Goal: Transaction & Acquisition: Purchase product/service

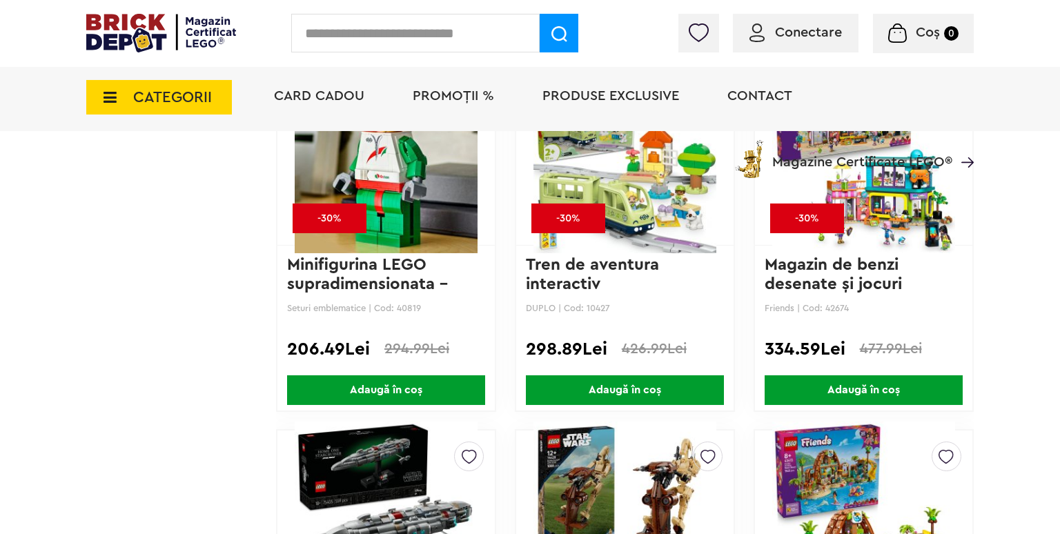
scroll to position [2195, 0]
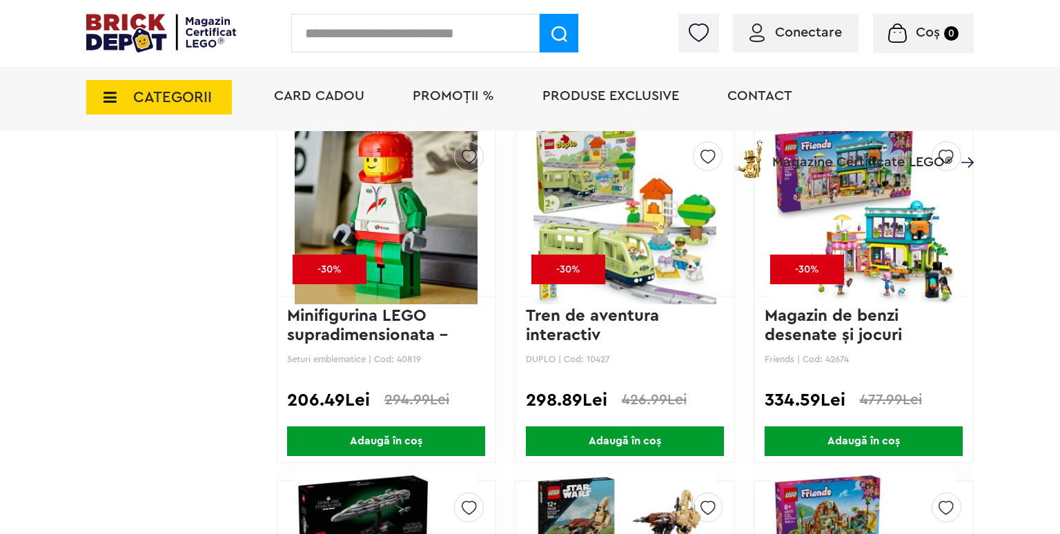
click at [409, 252] on img at bounding box center [386, 213] width 183 height 193
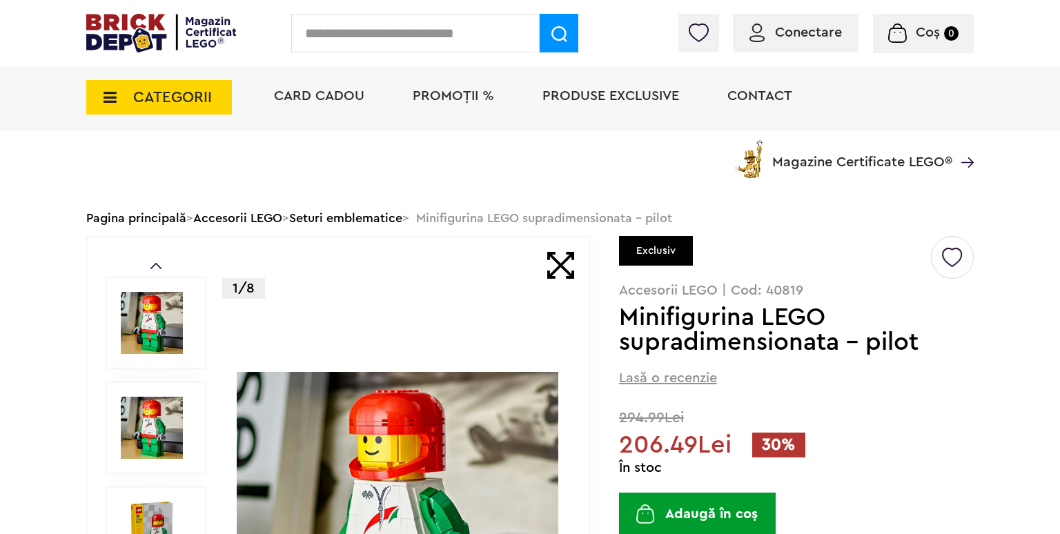
scroll to position [184, 0]
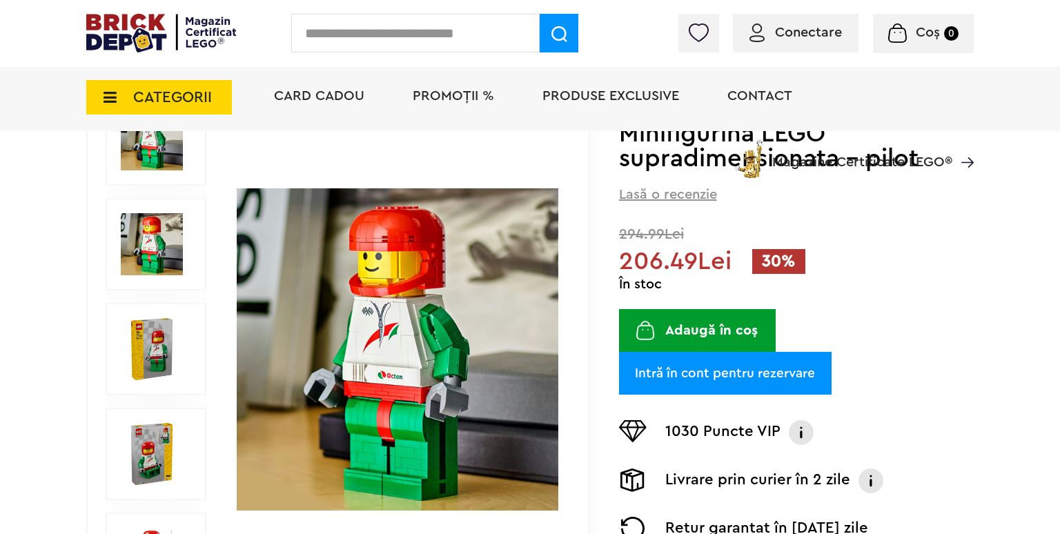
click at [705, 330] on button "Adaugă în coș" at bounding box center [697, 330] width 157 height 43
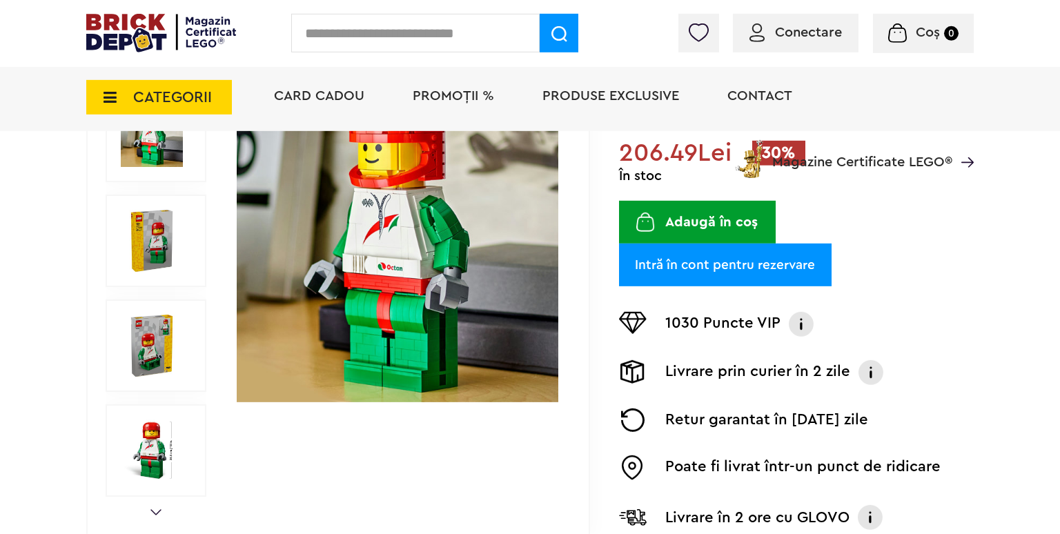
scroll to position [333, 0]
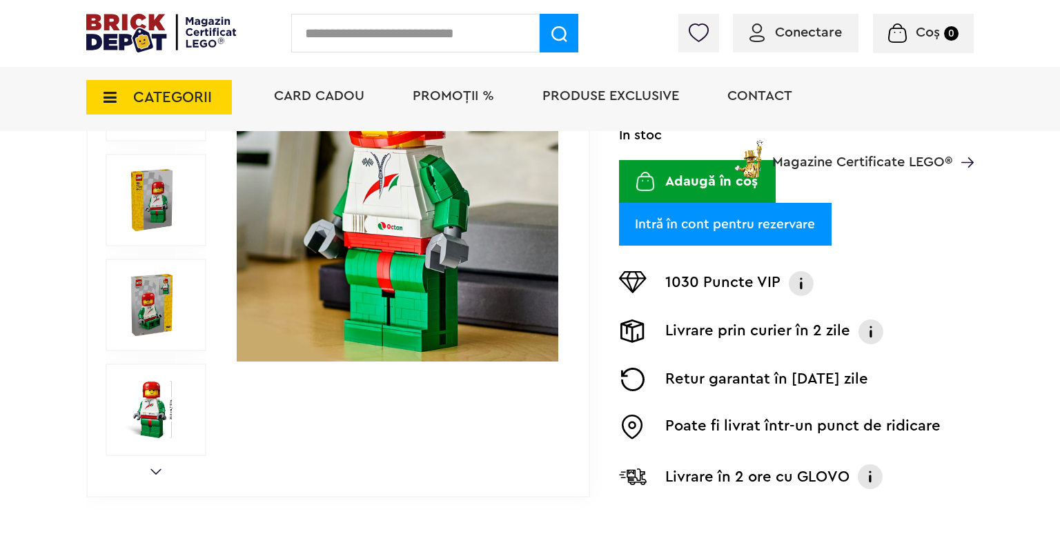
click at [695, 180] on button "Adaugă în coș" at bounding box center [697, 181] width 157 height 43
click at [800, 30] on span "Conectare" at bounding box center [808, 33] width 67 height 14
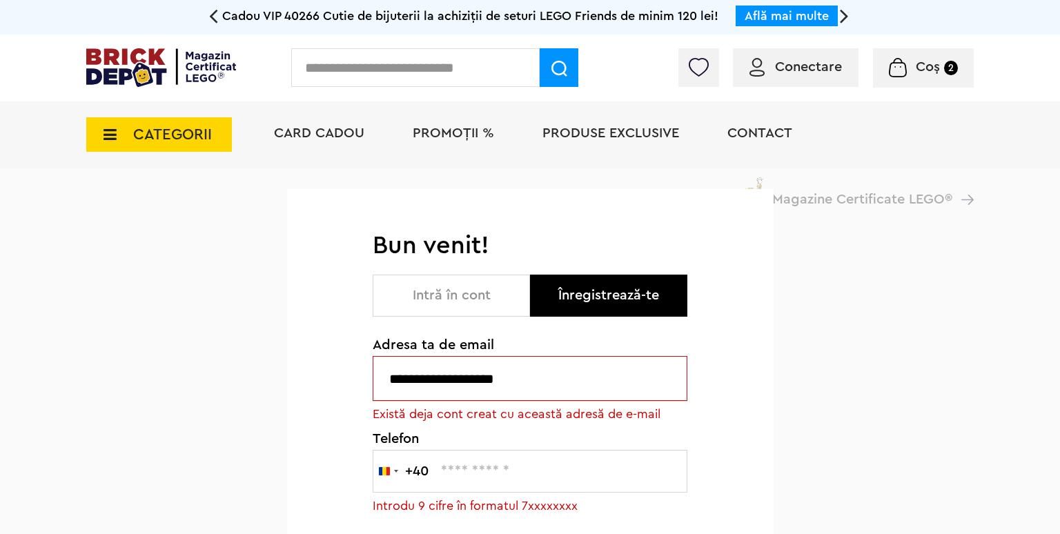
click at [437, 294] on button "Intră în cont" at bounding box center [451, 296] width 157 height 42
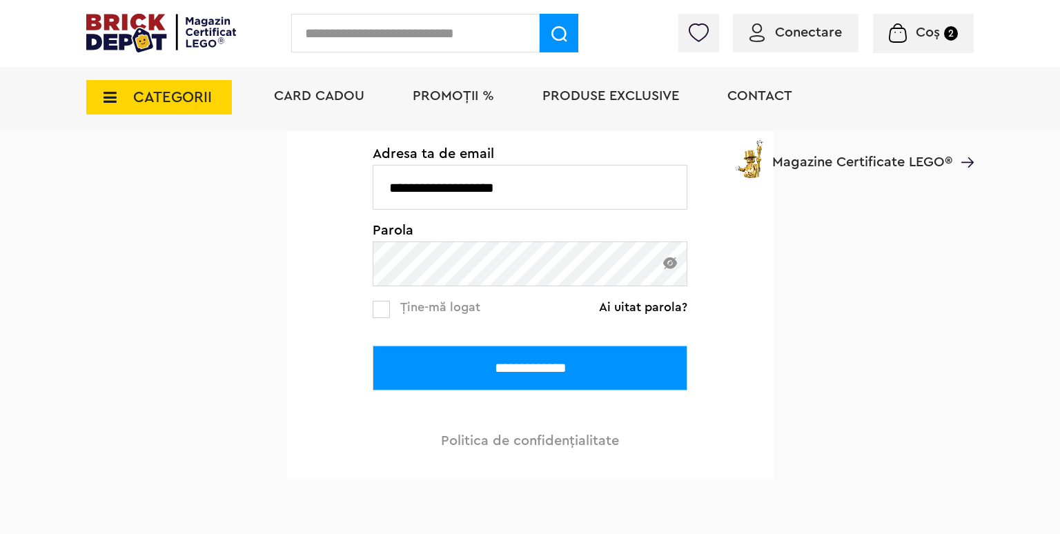
scroll to position [224, 0]
click at [427, 349] on input "**********" at bounding box center [530, 367] width 315 height 45
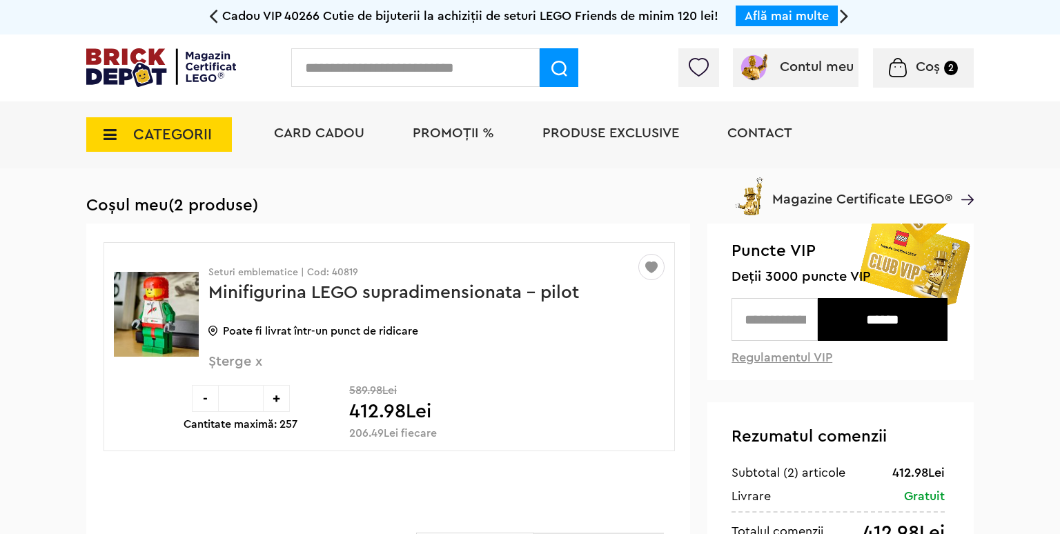
click at [210, 400] on div "-" at bounding box center [205, 398] width 27 height 27
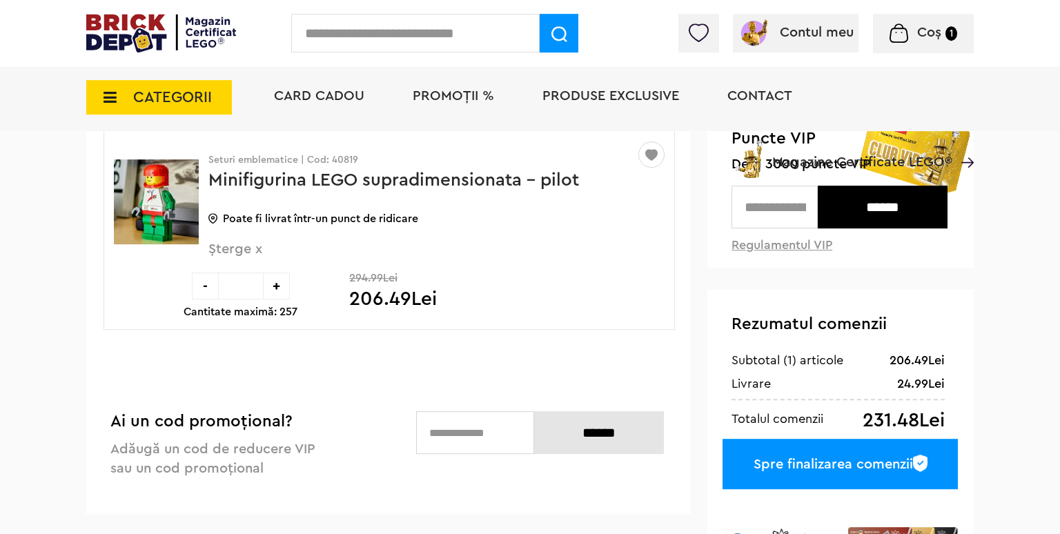
scroll to position [149, 0]
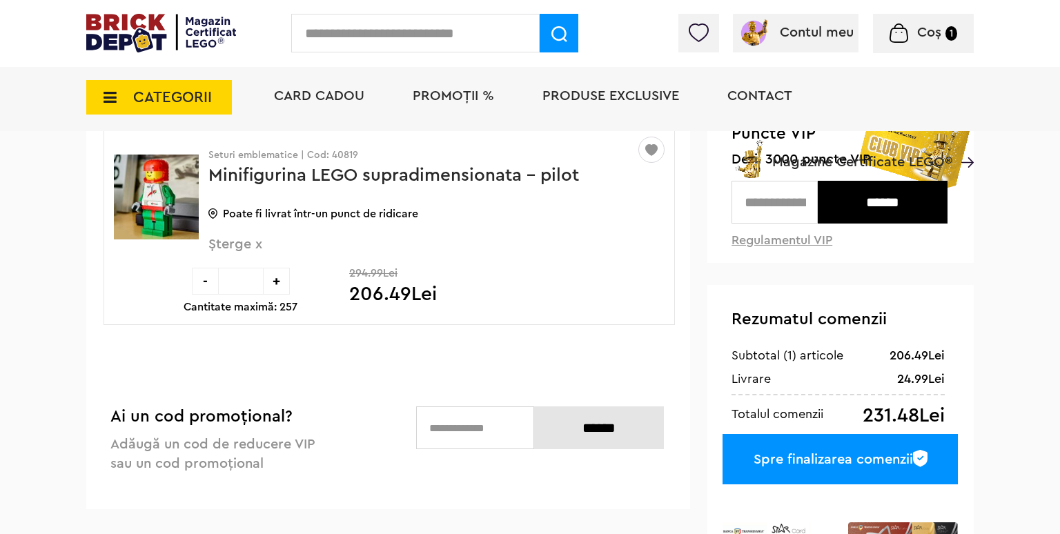
click at [784, 477] on div "Spre finalizarea comenzii" at bounding box center [839, 459] width 235 height 50
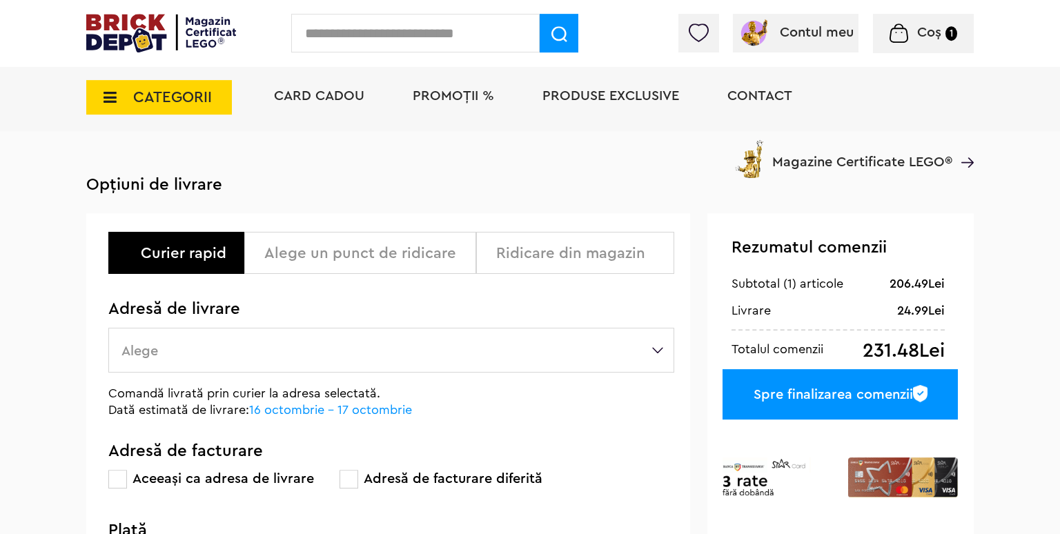
scroll to position [149, 0]
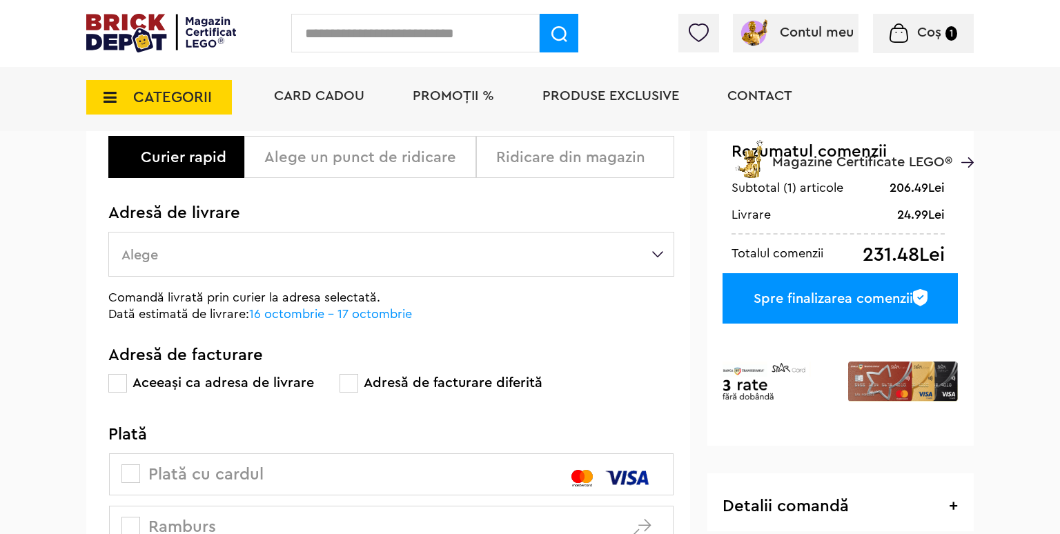
click at [381, 158] on div "Card Cadou PROMOȚII % Produse exclusive Contact Magazine Certificate LEGO®" at bounding box center [616, 121] width 713 height 114
click at [302, 239] on label "Alege" at bounding box center [391, 254] width 566 height 45
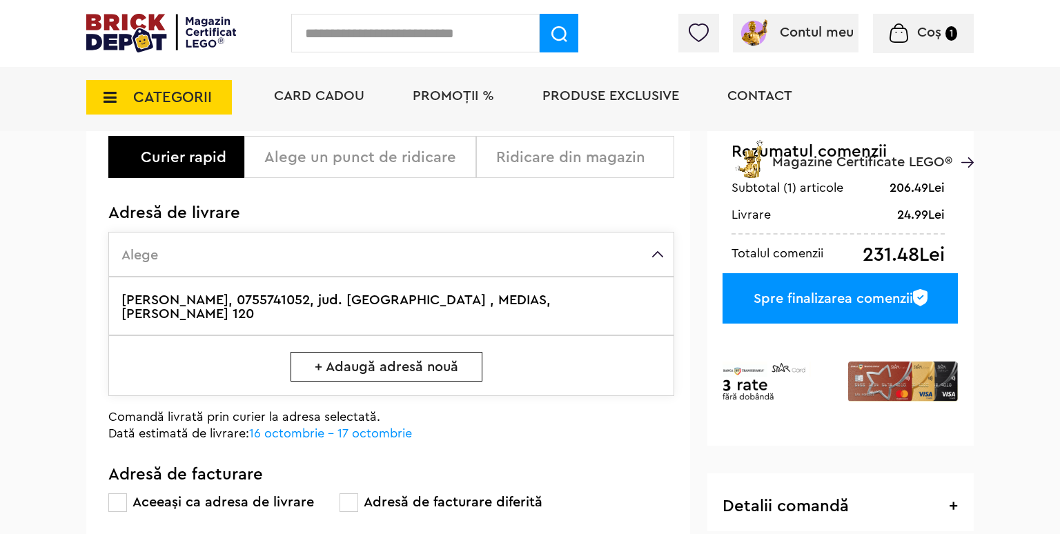
click at [310, 299] on label "[PERSON_NAME], 0755741052, jud. [GEOGRAPHIC_DATA] , MEDIAS, [PERSON_NAME] 120" at bounding box center [391, 306] width 566 height 59
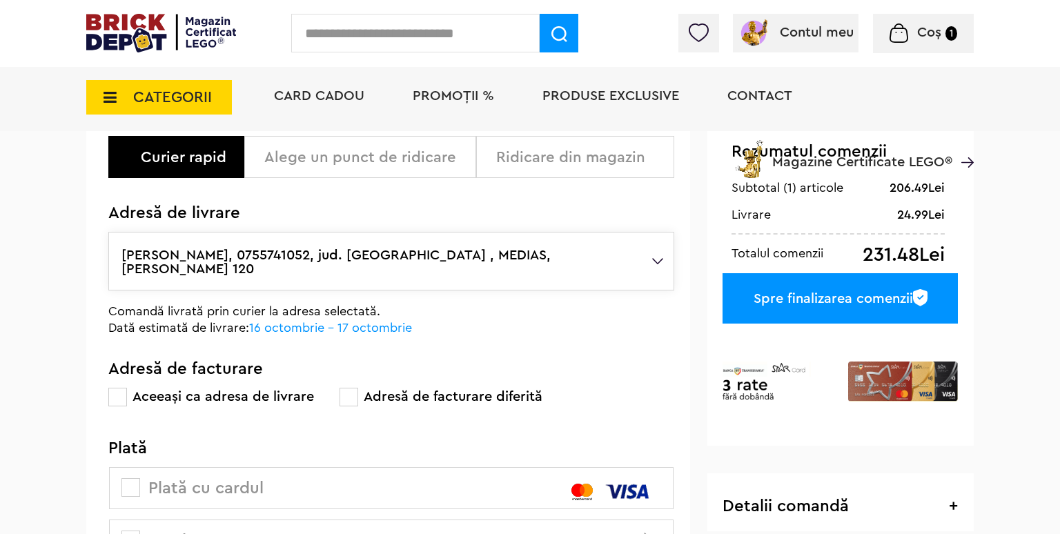
click at [377, 163] on div "Card Cadou PROMOȚII % Produse exclusive Contact Magazine Certificate LEGO®" at bounding box center [616, 121] width 713 height 114
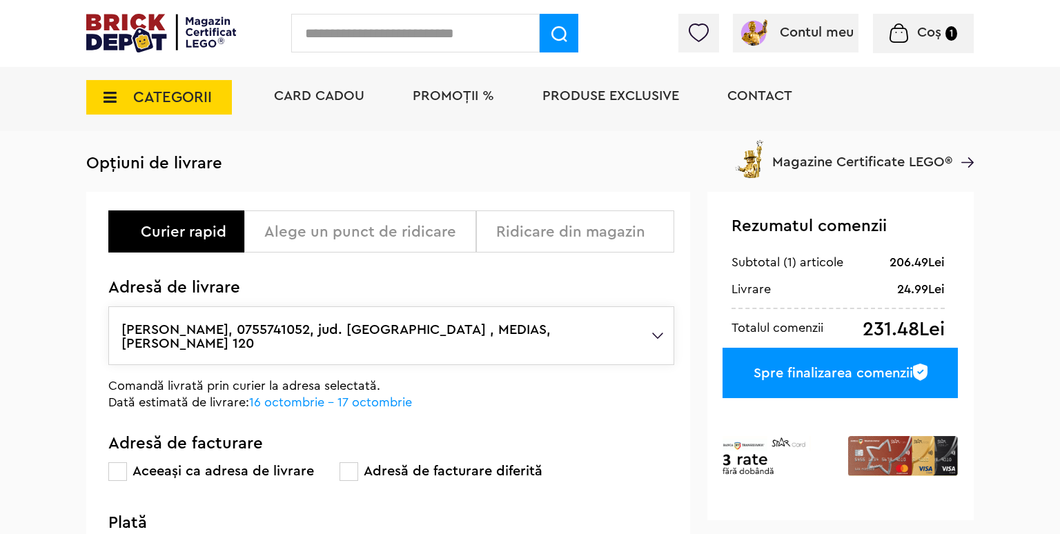
scroll to position [75, 0]
click at [539, 235] on div "Ridicare din magazin" at bounding box center [580, 232] width 168 height 17
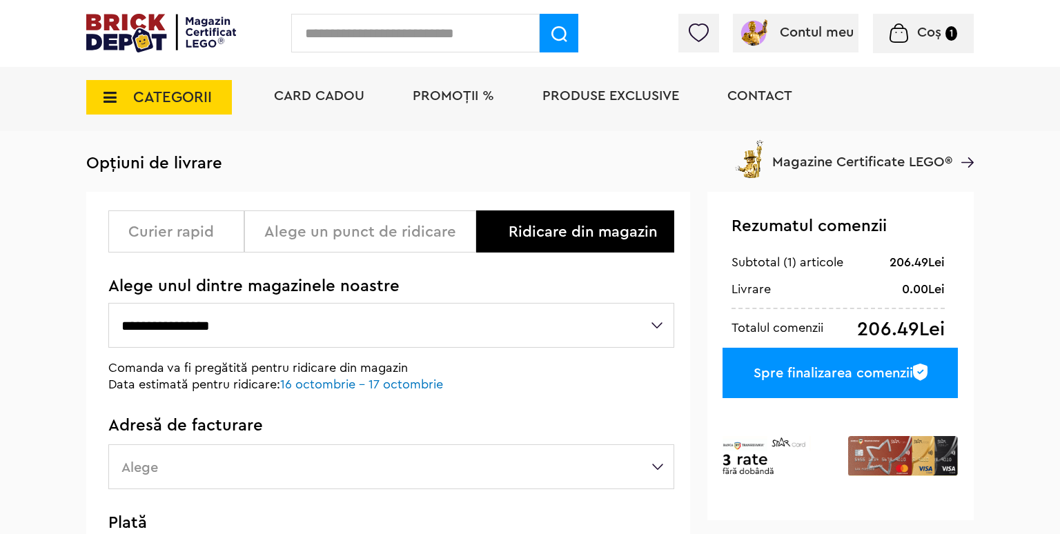
click at [426, 290] on p "Alege unul dintre magazinele noastre" at bounding box center [391, 286] width 566 height 14
click at [108, 303] on select "**********" at bounding box center [391, 325] width 566 height 45
click at [337, 349] on div "**********" at bounding box center [391, 335] width 566 height 113
click at [359, 240] on div "Alege un punct de ridicare" at bounding box center [364, 232] width 201 height 17
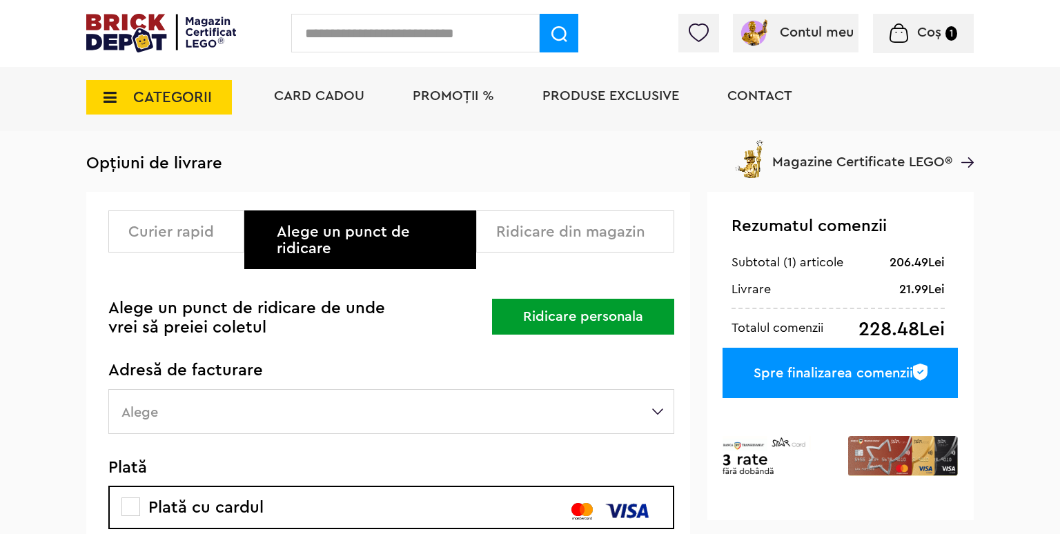
click at [547, 299] on button "Ridicare personala" at bounding box center [583, 317] width 182 height 36
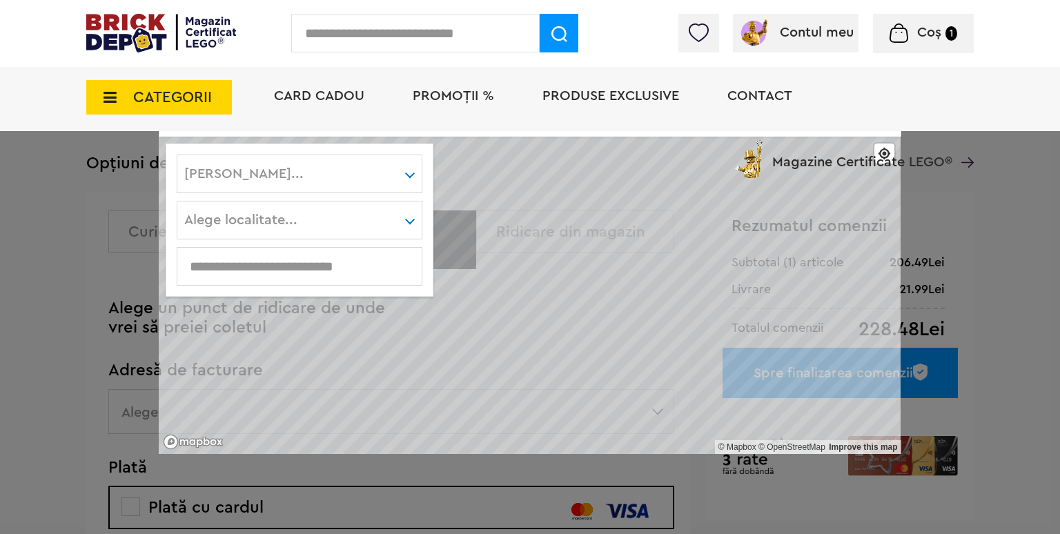
click at [321, 171] on div "Card Cadou PROMOȚII % Produse exclusive Contact Magazine Certificate LEGO®" at bounding box center [616, 121] width 713 height 114
click at [323, 175] on div "Card Cadou PROMOȚII % Produse exclusive Contact Magazine Certificate LEGO®" at bounding box center [616, 121] width 713 height 114
click at [308, 172] on div "Card Cadou PROMOȚII % Produse exclusive Contact Magazine Certificate LEGO®" at bounding box center [616, 121] width 713 height 114
click at [410, 175] on div "Card Cadou PROMOȚII % Produse exclusive Contact Magazine Certificate LEGO®" at bounding box center [616, 121] width 713 height 114
click at [404, 180] on div "[PERSON_NAME]... [GEOGRAPHIC_DATA] Argeş [GEOGRAPHIC_DATA] Bihor Bistriţa-[GEOG…" at bounding box center [300, 174] width 246 height 39
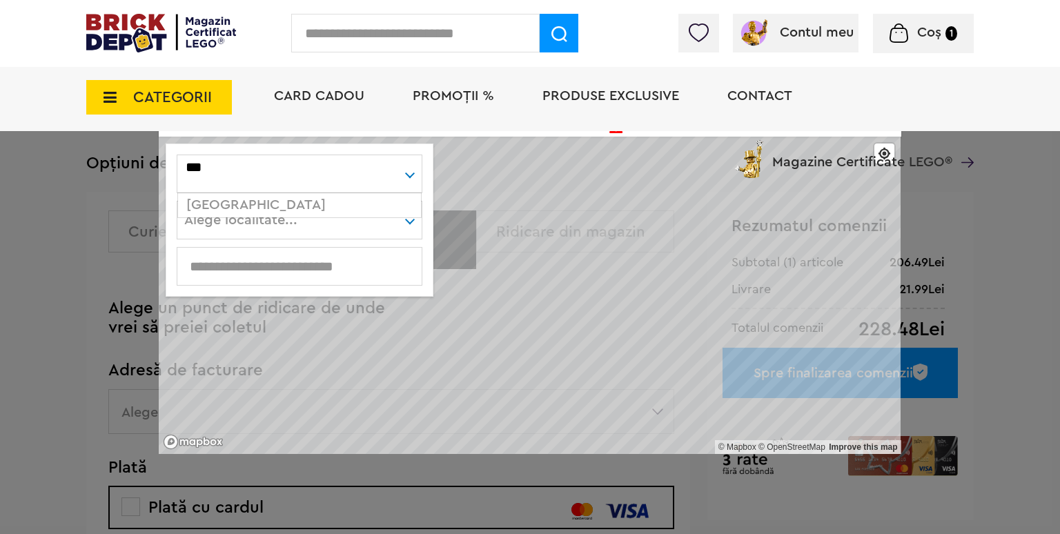
type input "***"
click at [356, 208] on div "[GEOGRAPHIC_DATA]" at bounding box center [299, 205] width 243 height 24
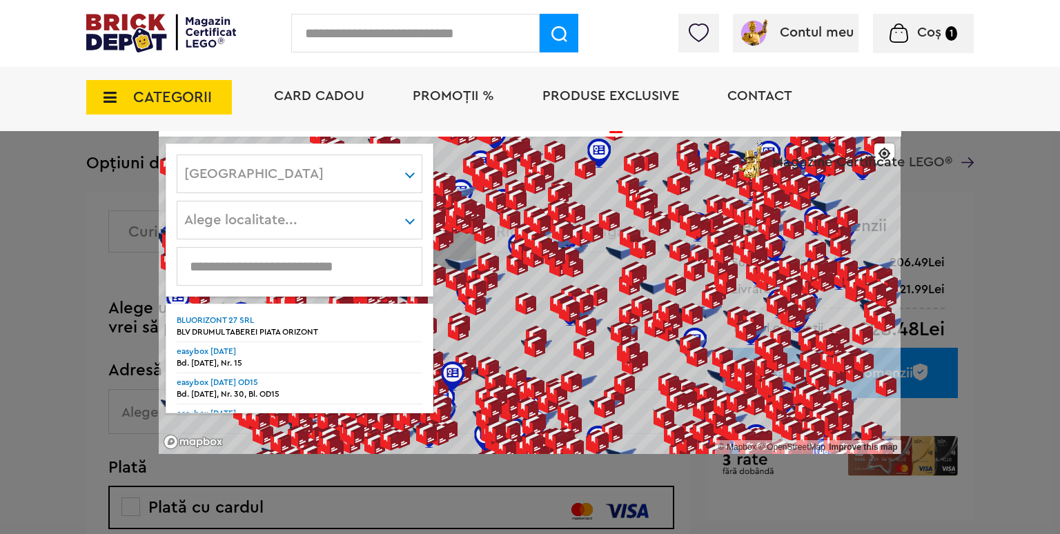
click at [324, 219] on div "Alege localitate... Aciliu Agarbiciu Agnita Alamor [GEOGRAPHIC_DATA] Alma Alma …" at bounding box center [300, 220] width 246 height 39
type input "***"
click at [252, 244] on div "Medias" at bounding box center [299, 251] width 243 height 24
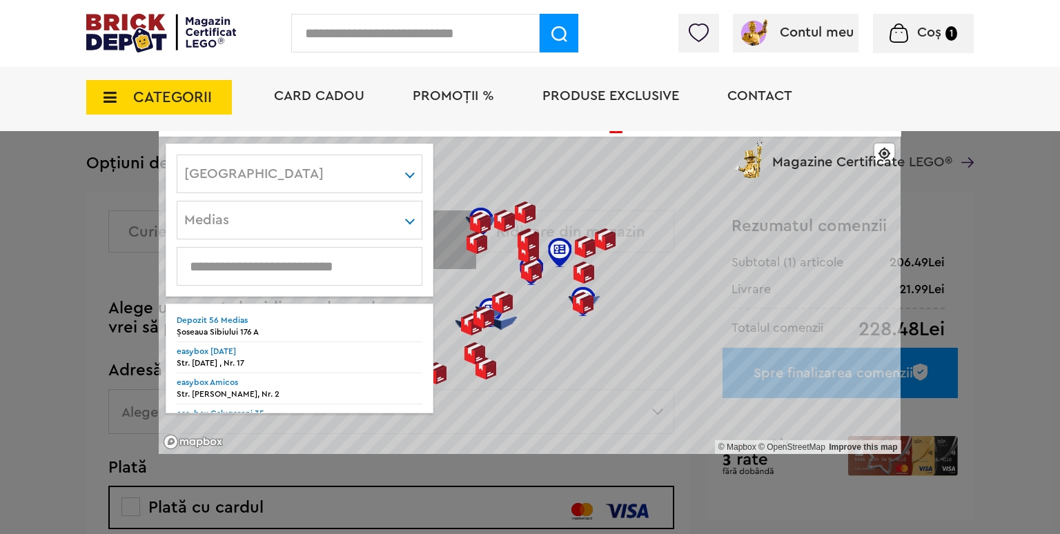
click at [248, 387] on li "easybox Amicos Str. [PERSON_NAME], Nr. 2" at bounding box center [300, 391] width 246 height 28
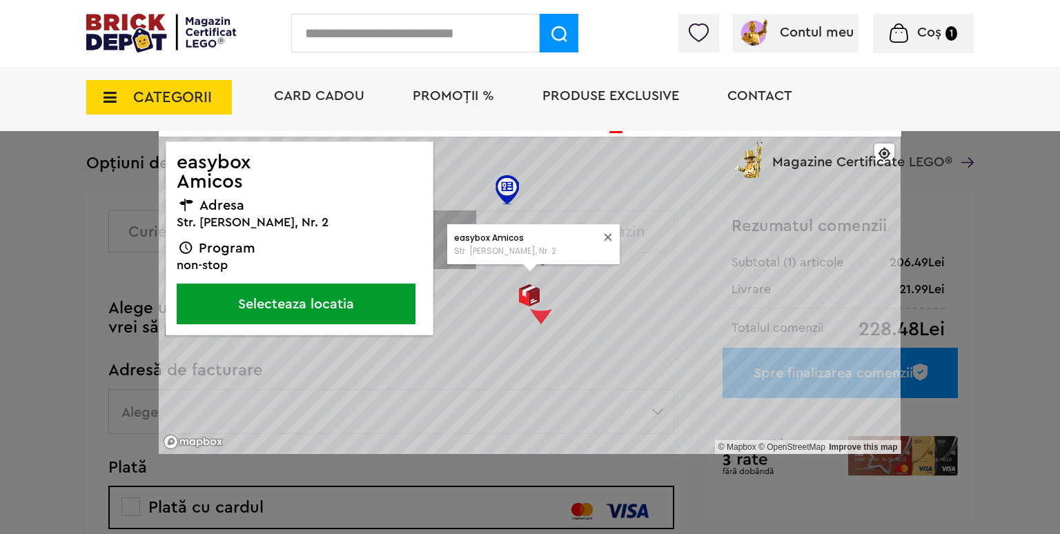
click at [287, 297] on button "Selecteaza locatia" at bounding box center [296, 304] width 239 height 41
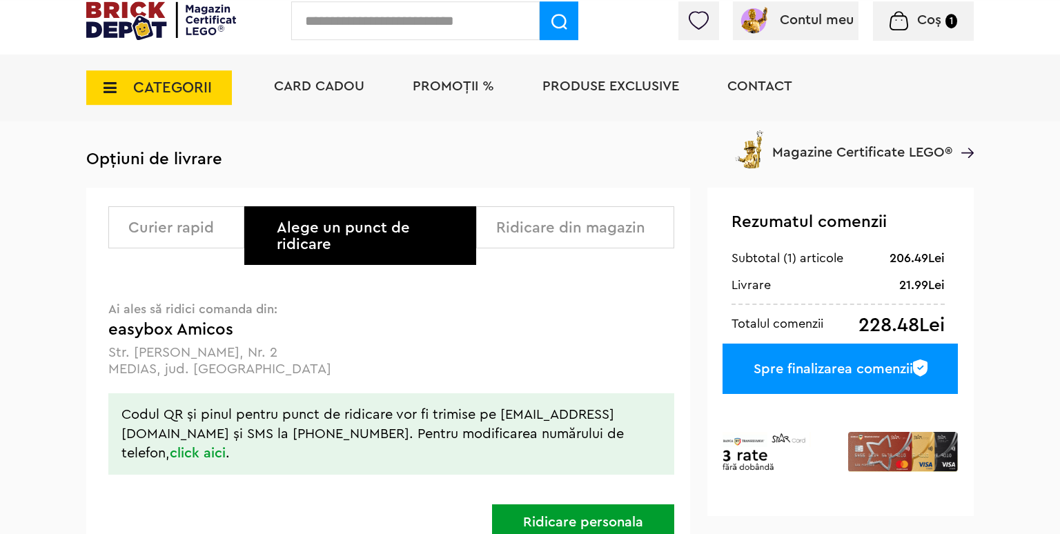
scroll to position [0, 0]
